Goal: Transaction & Acquisition: Purchase product/service

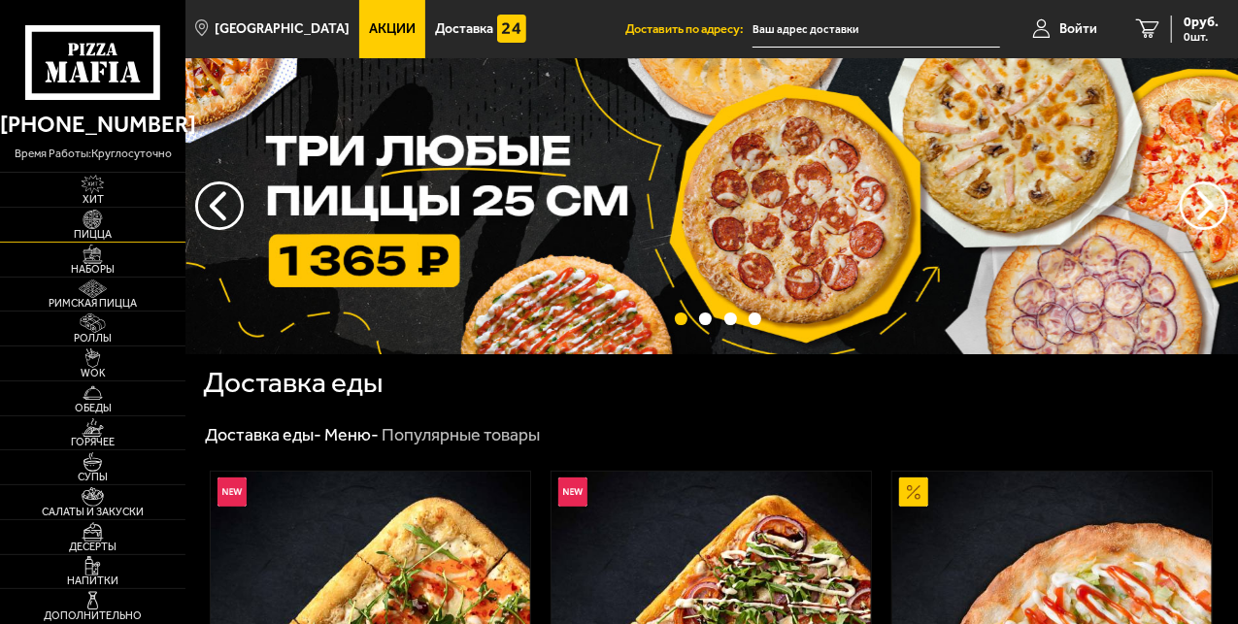
click at [87, 225] on img at bounding box center [93, 219] width 50 height 19
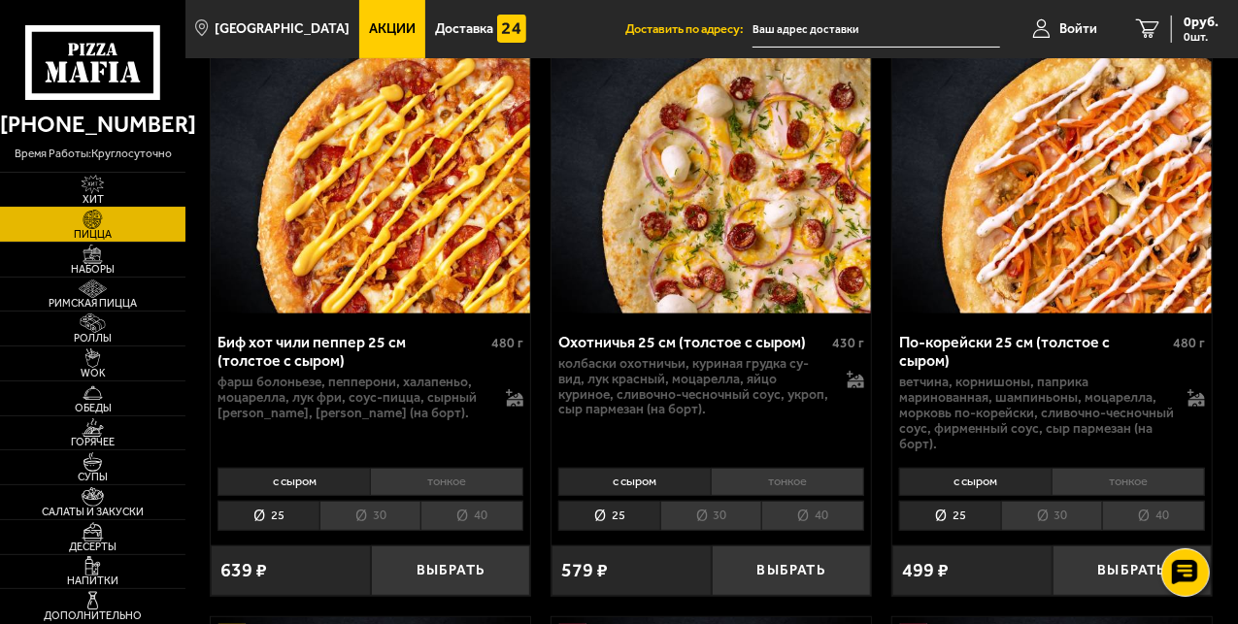
scroll to position [194, 0]
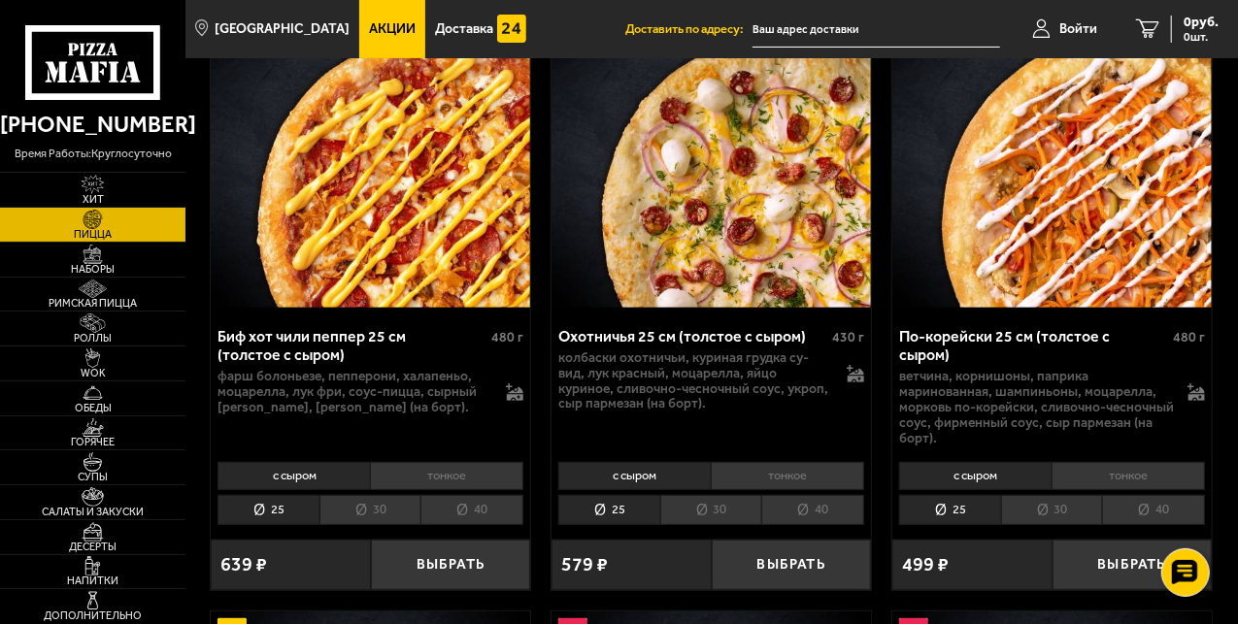
click at [800, 520] on li "40" at bounding box center [812, 510] width 103 height 30
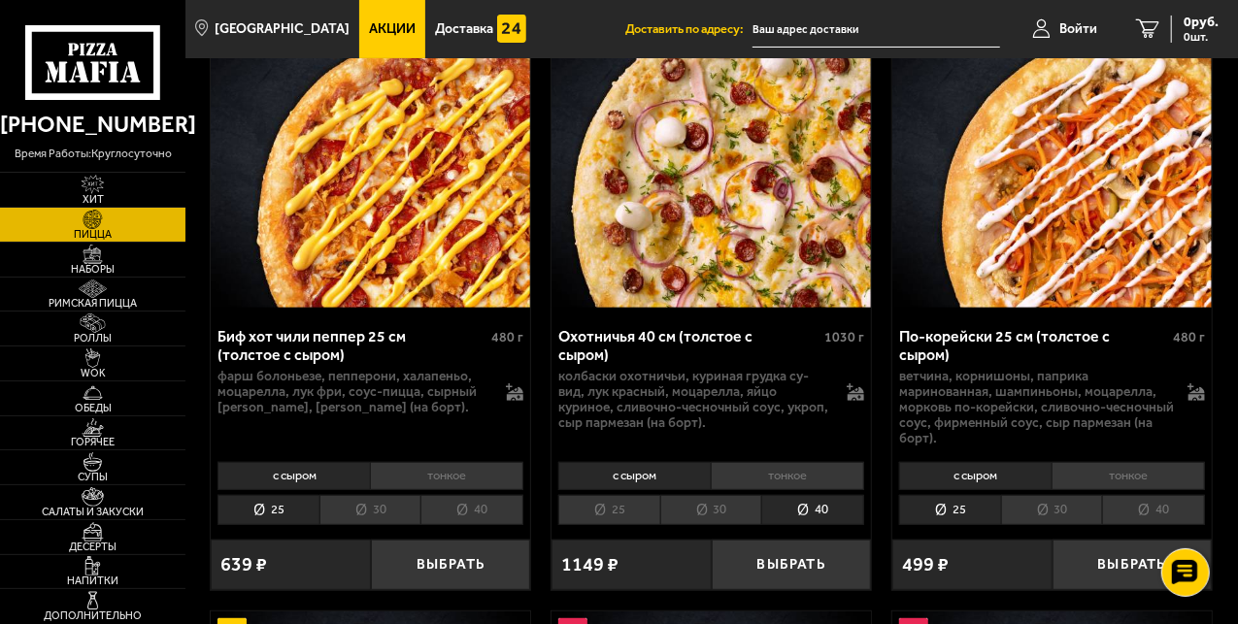
click at [728, 514] on li "30" at bounding box center [711, 510] width 102 height 30
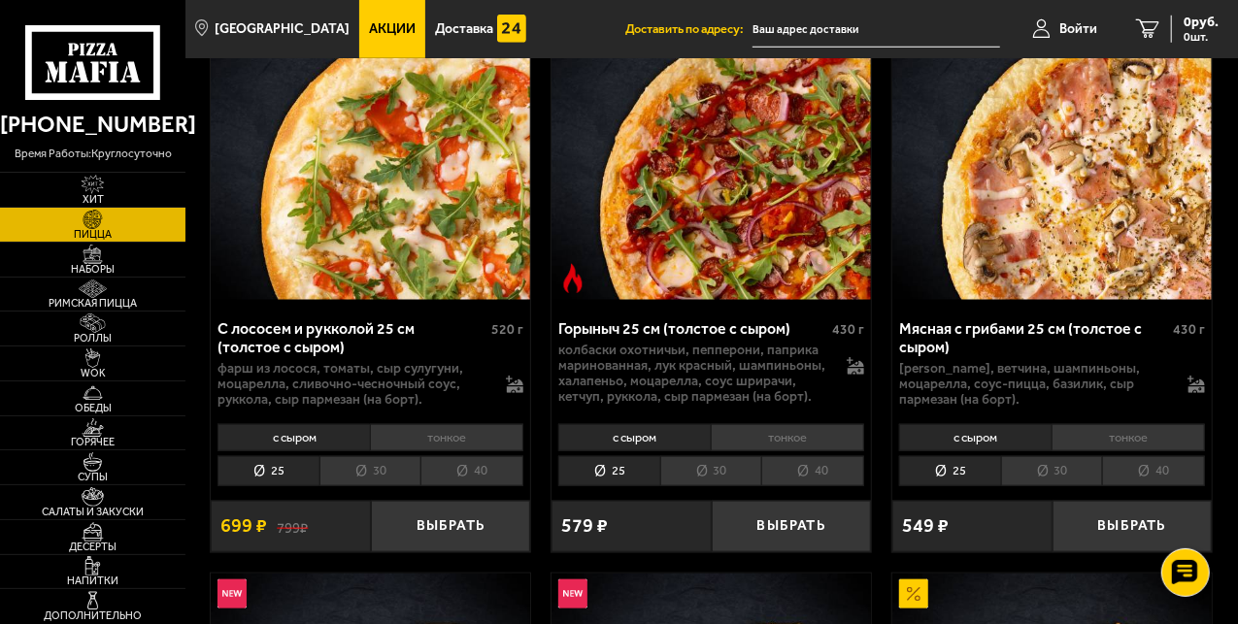
scroll to position [841, 0]
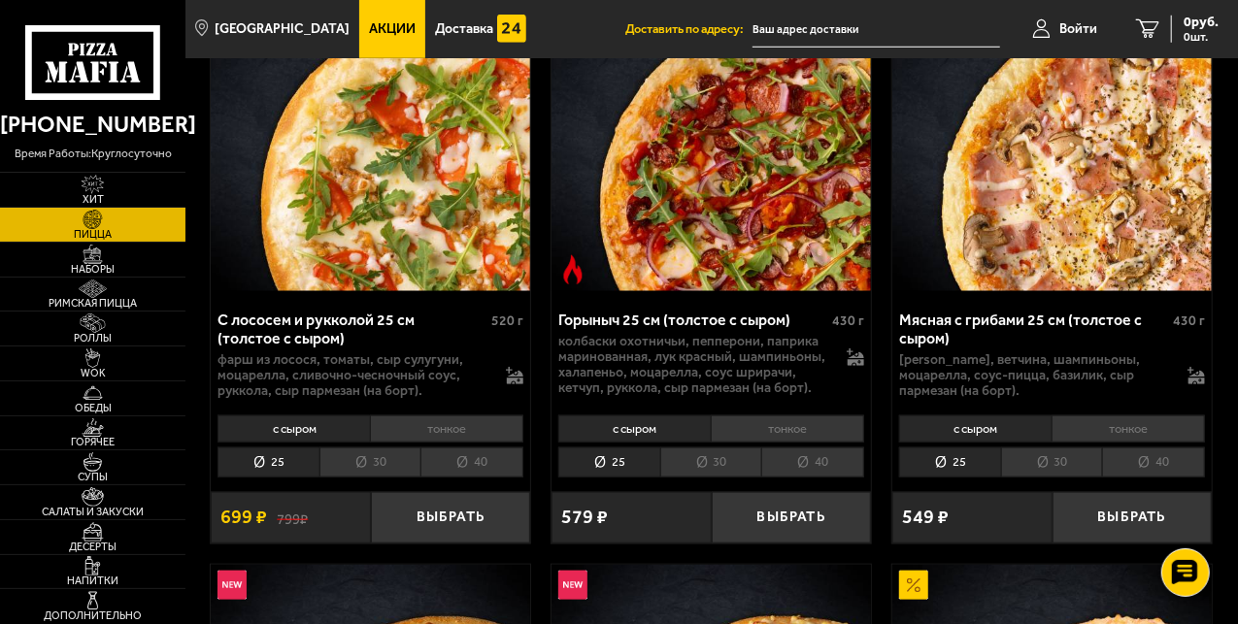
click at [481, 460] on li "40" at bounding box center [471, 463] width 103 height 30
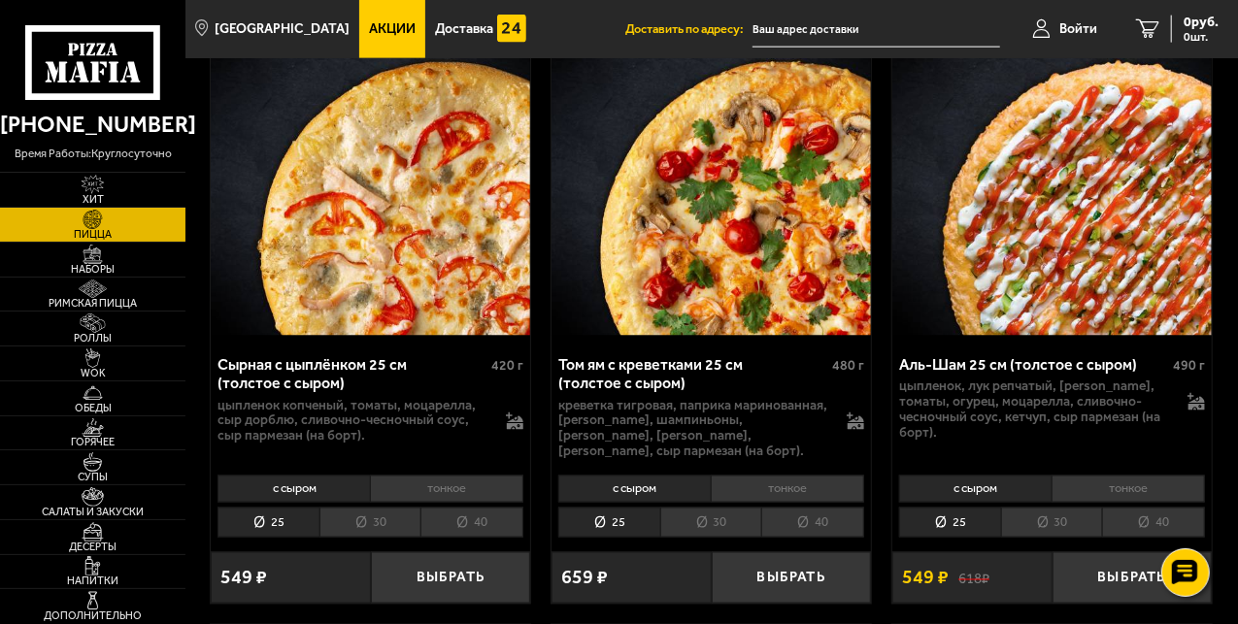
scroll to position [1423, 0]
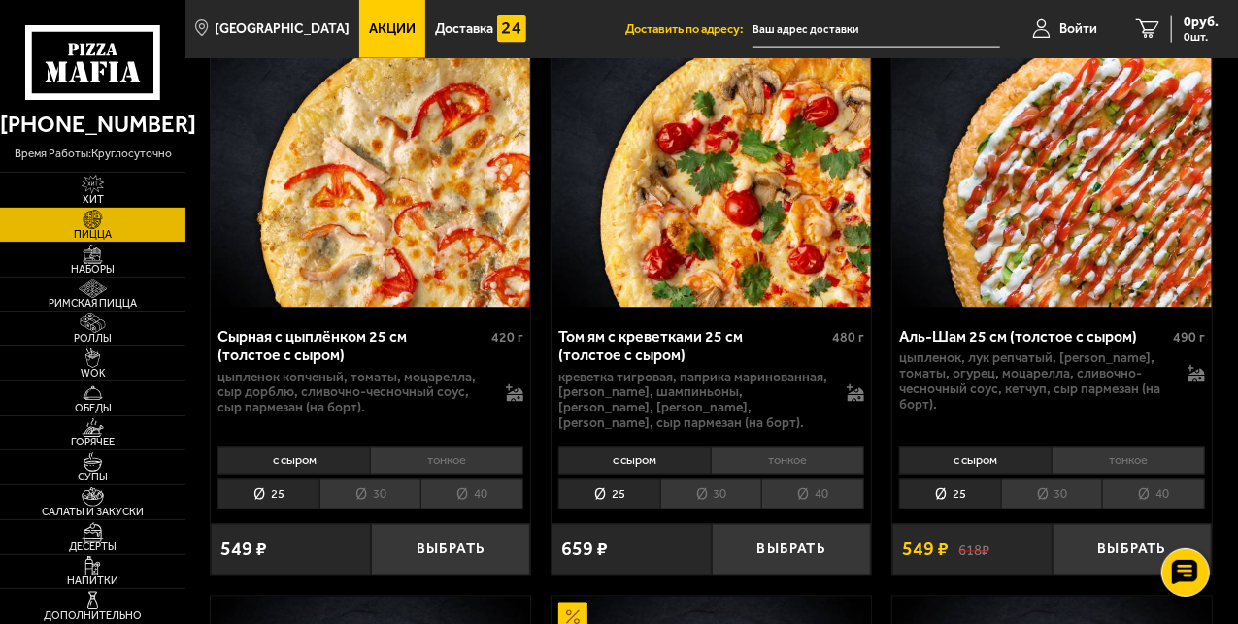
click at [822, 487] on li "40" at bounding box center [812, 495] width 103 height 30
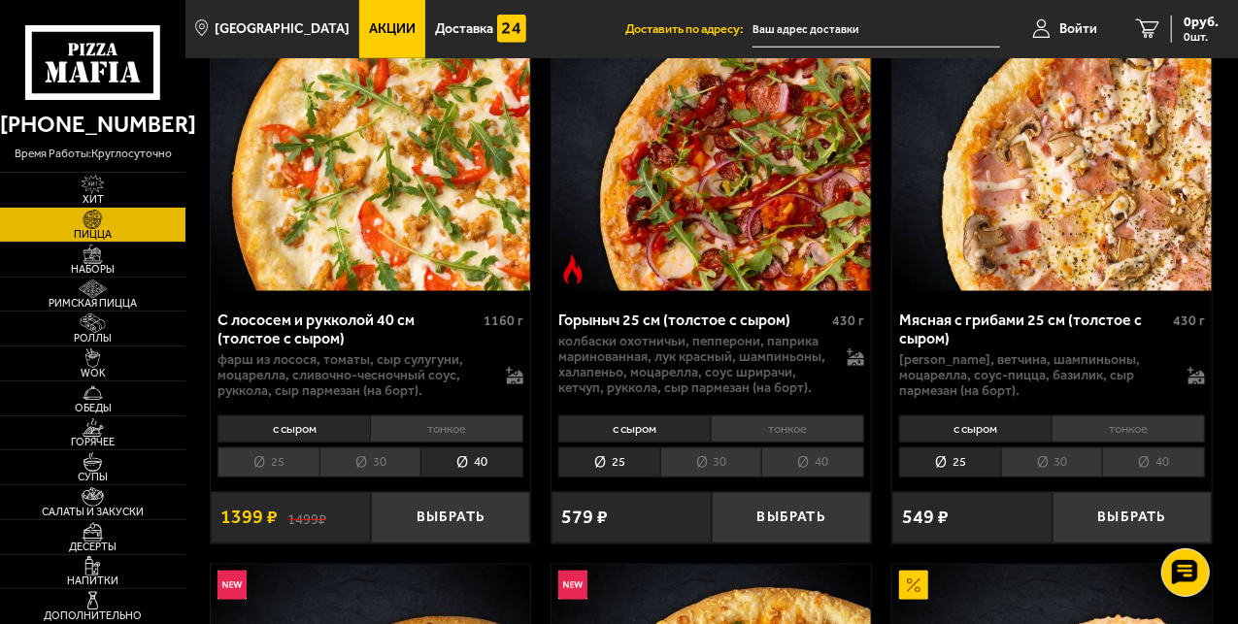
scroll to position [841, 0]
click at [1161, 464] on li "40" at bounding box center [1153, 463] width 103 height 30
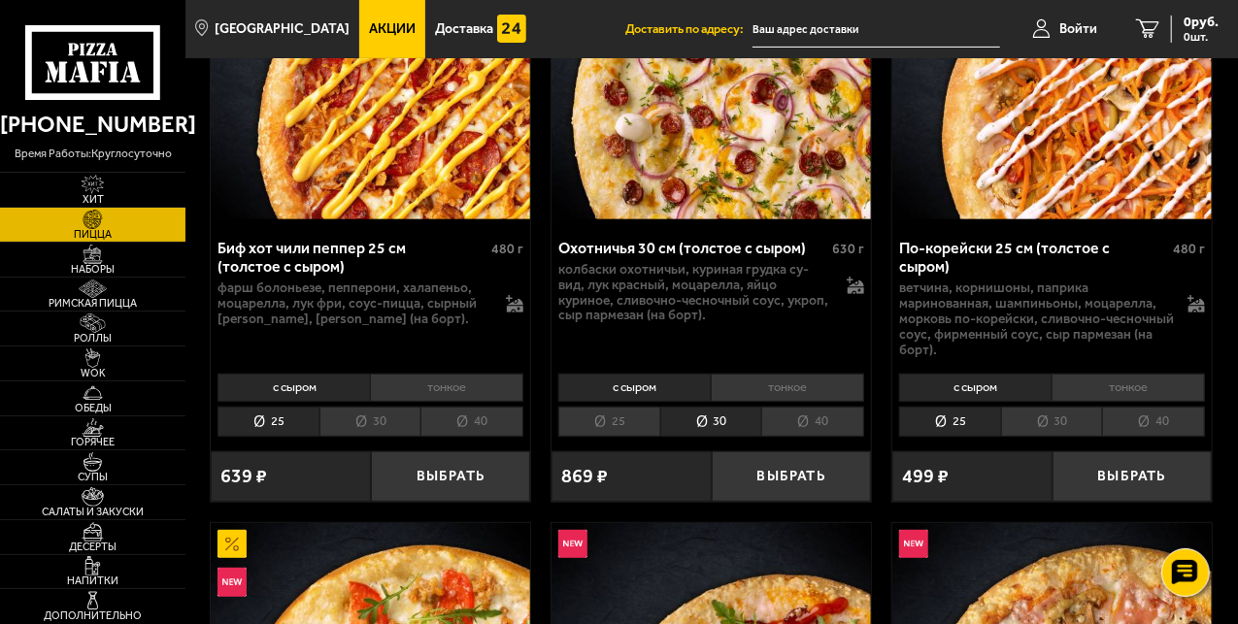
scroll to position [388, 0]
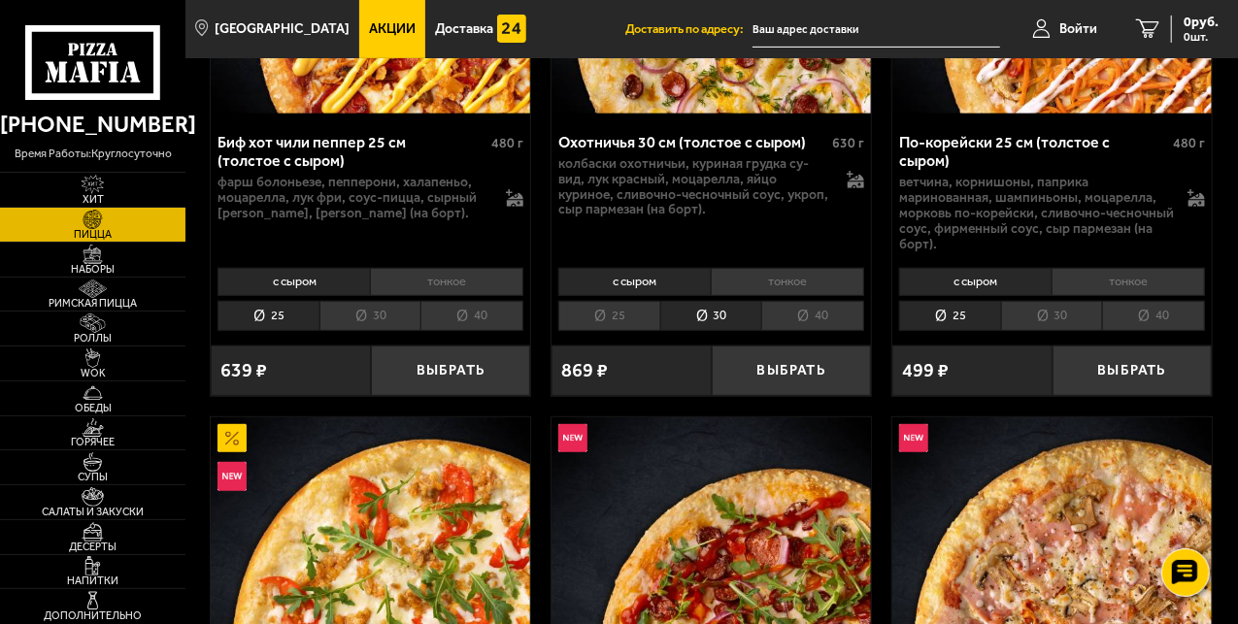
click at [1155, 313] on li "40" at bounding box center [1153, 316] width 103 height 30
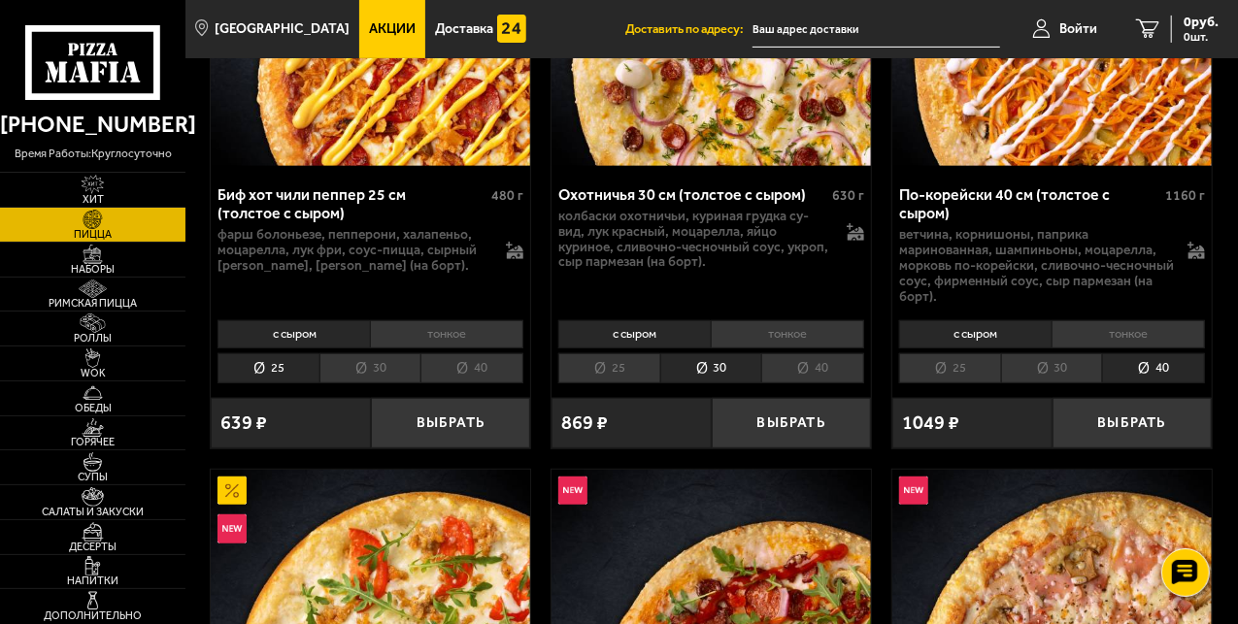
scroll to position [258, 0]
